Goal: Information Seeking & Learning: Check status

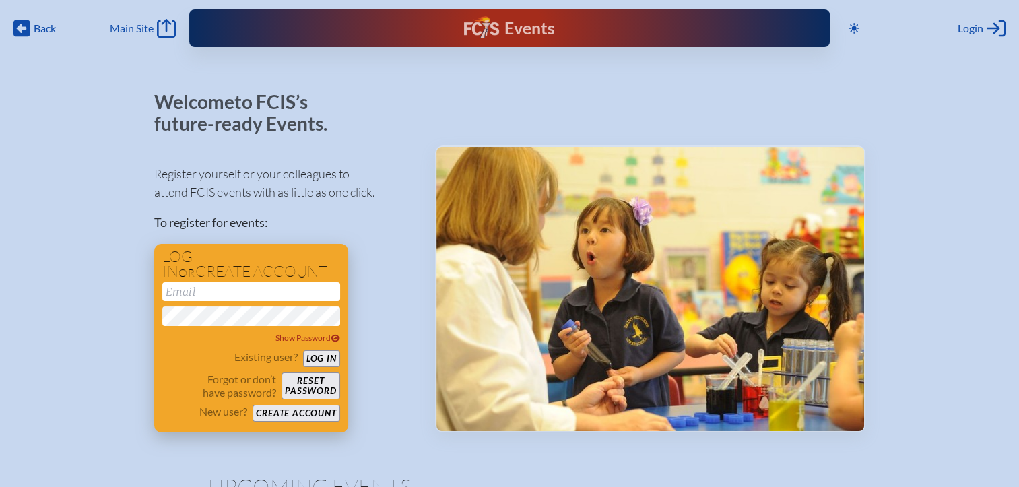
type input "[EMAIL_ADDRESS][DOMAIN_NAME]"
click at [325, 359] on button "Log in" at bounding box center [321, 358] width 37 height 17
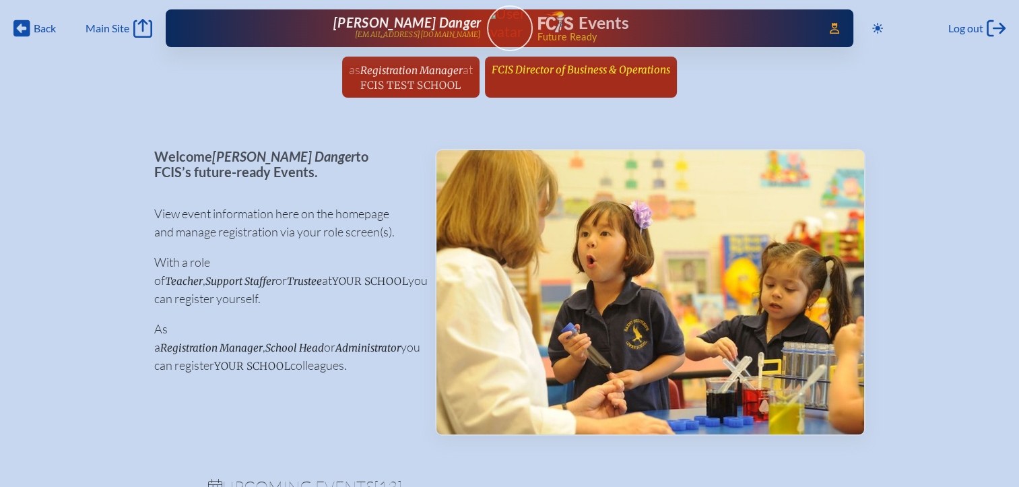
click at [573, 70] on span "FCIS Director of Business & Operations" at bounding box center [580, 69] width 178 height 13
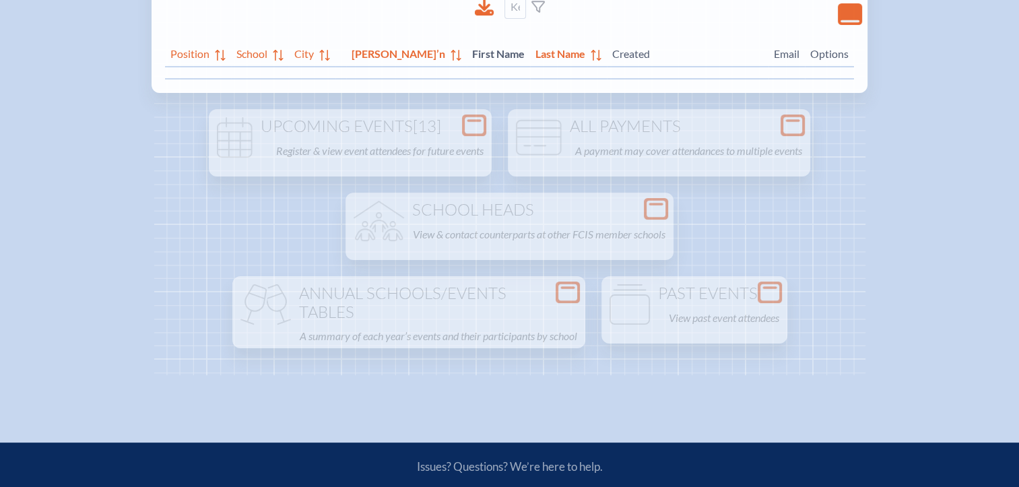
scroll to position [269, 0]
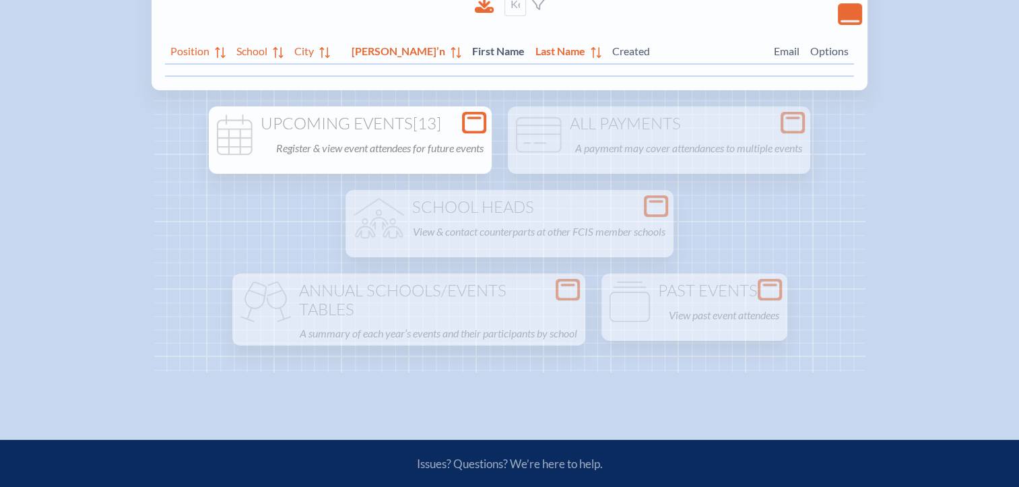
click at [395, 136] on div "Upcoming Events [13] Register & view event attendees for future events" at bounding box center [349, 135] width 277 height 43
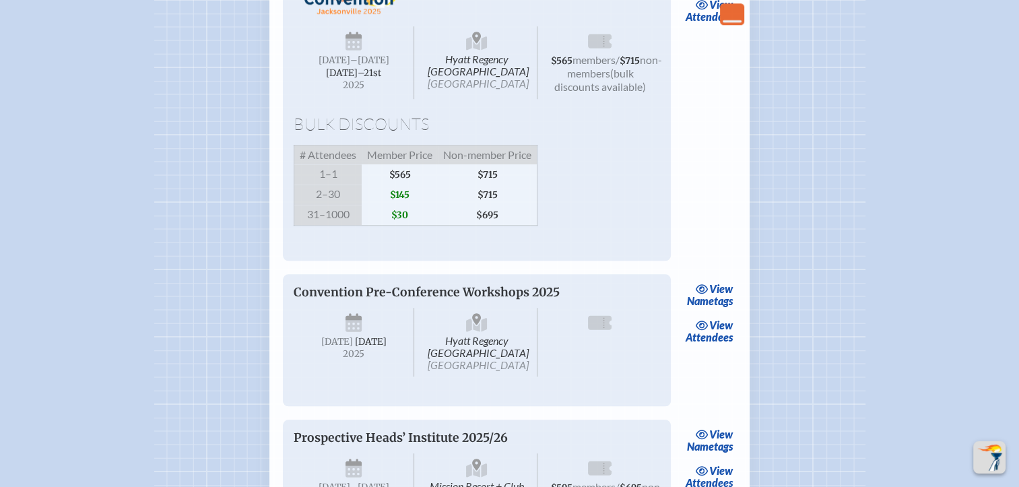
scroll to position [1279, 0]
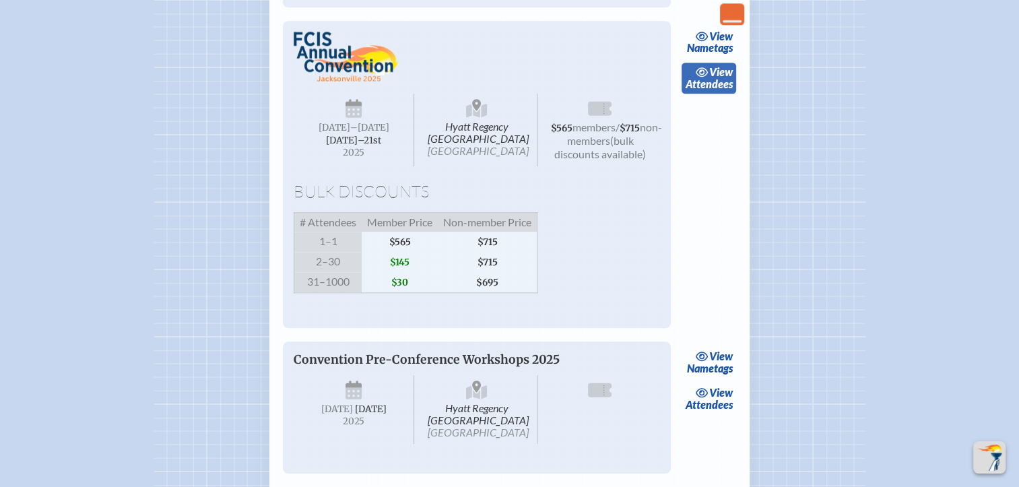
click at [712, 94] on link "view Attendees" at bounding box center [708, 78] width 55 height 31
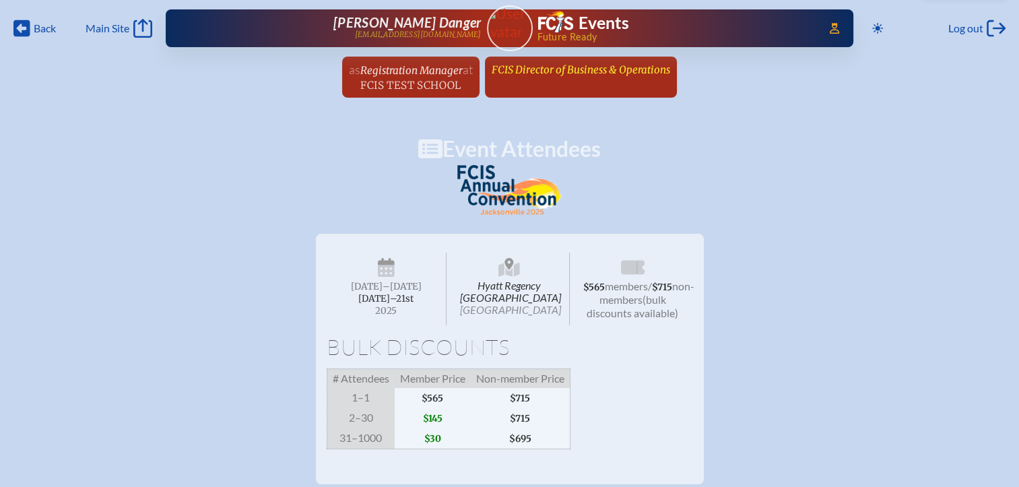
click at [625, 72] on span "FCIS Director of Business & Operations" at bounding box center [580, 69] width 178 height 13
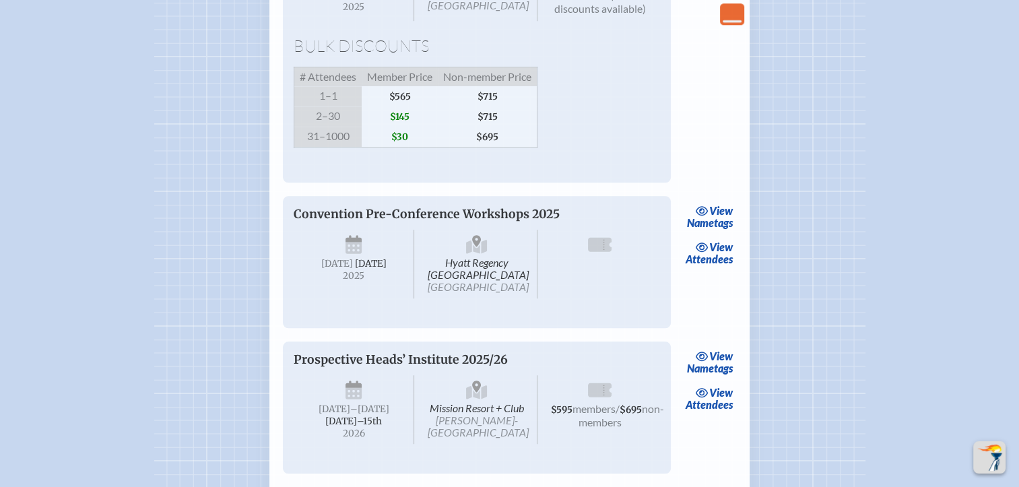
scroll to position [1548, 0]
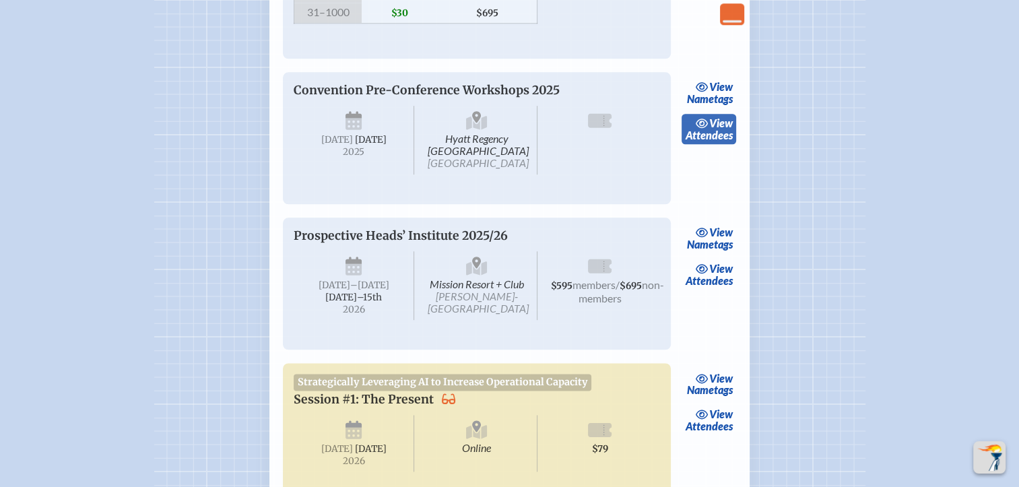
click at [717, 145] on link "view Attendees" at bounding box center [708, 129] width 55 height 31
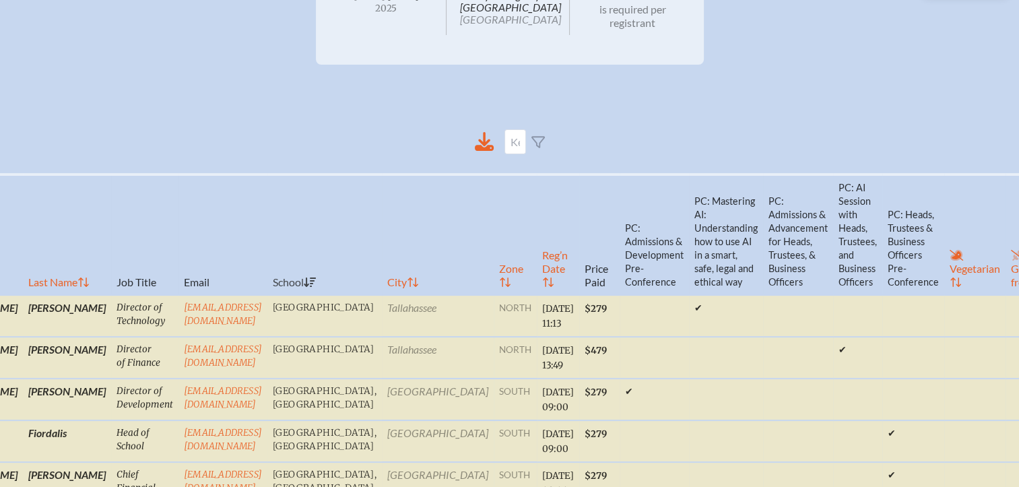
scroll to position [0, 10]
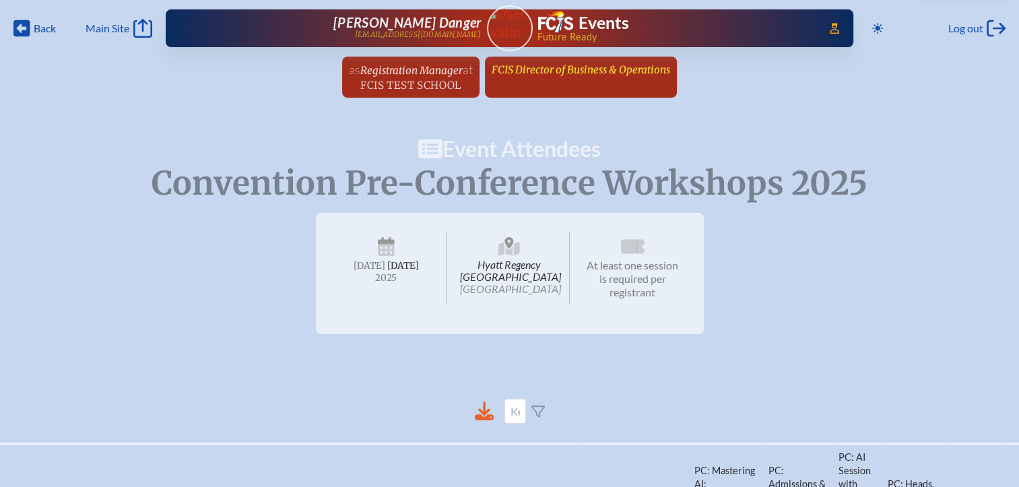
click at [632, 77] on link "FCIS Director of Business & Operations since February 4th, 2003" at bounding box center [580, 70] width 189 height 26
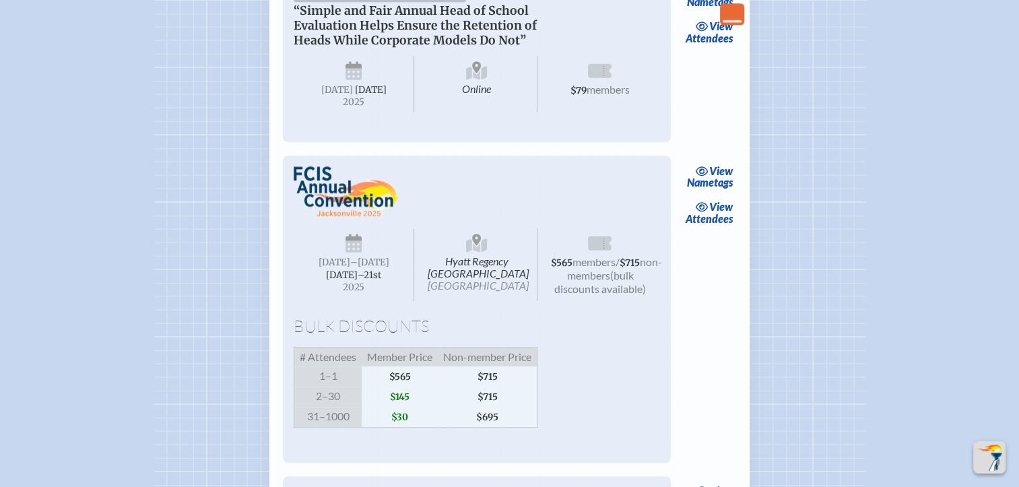
scroll to position [1279, 0]
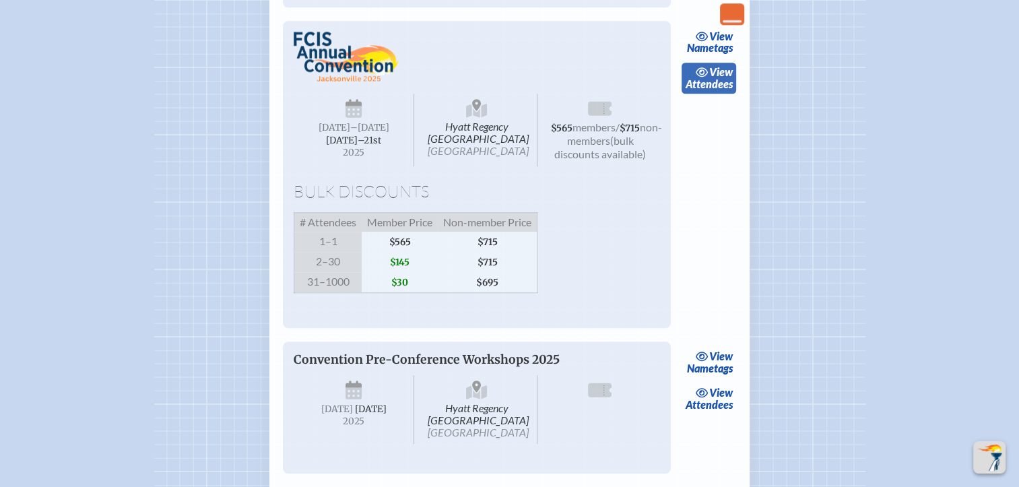
click at [706, 94] on link "view Attendees" at bounding box center [708, 78] width 55 height 31
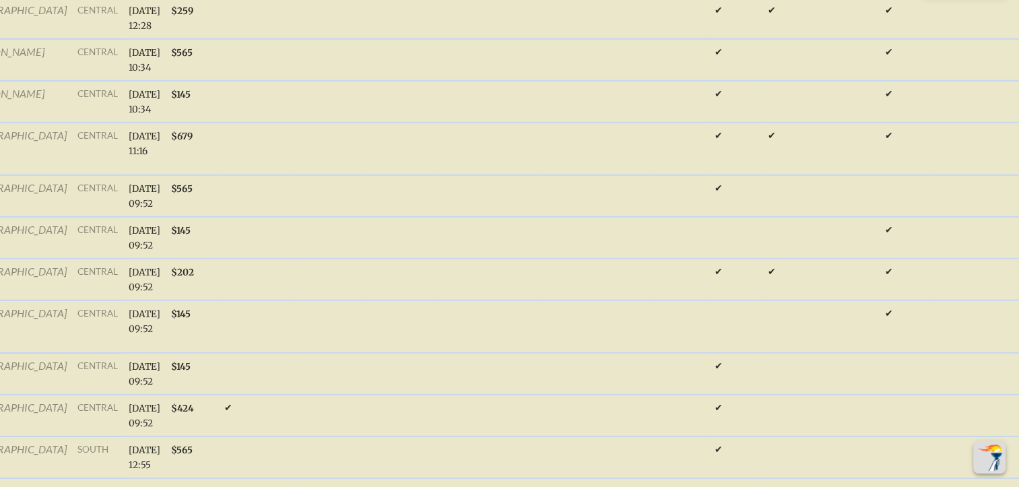
scroll to position [19128, 10]
